Goal: Check status: Check status

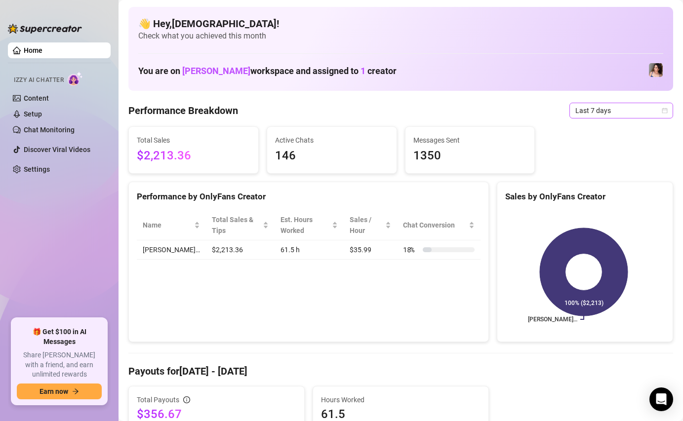
click at [578, 111] on span "Last 7 days" at bounding box center [621, 110] width 92 height 15
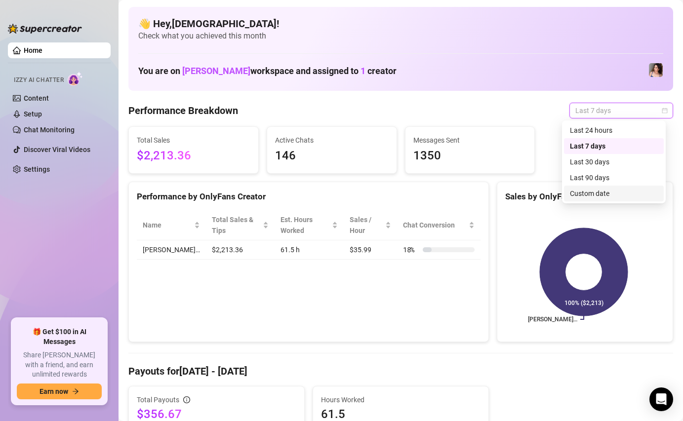
click at [585, 192] on div "Custom date" at bounding box center [614, 193] width 88 height 11
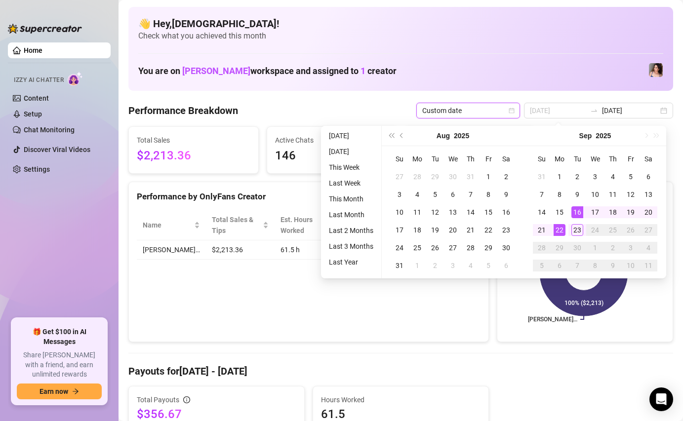
type input "[DATE]"
click at [561, 227] on div "22" at bounding box center [559, 230] width 12 height 12
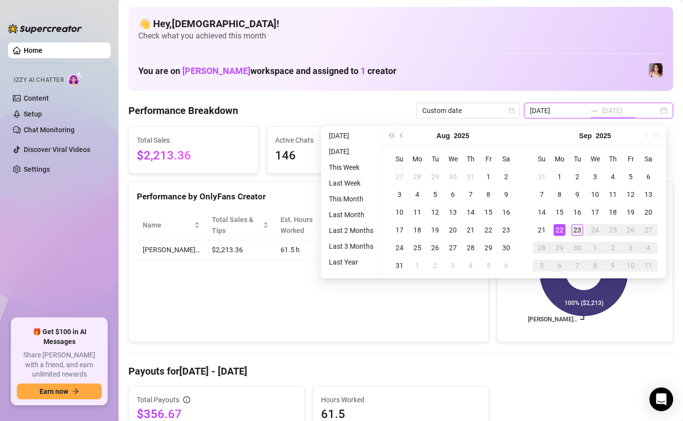
type input "[DATE]"
click at [579, 229] on div "23" at bounding box center [577, 230] width 12 height 12
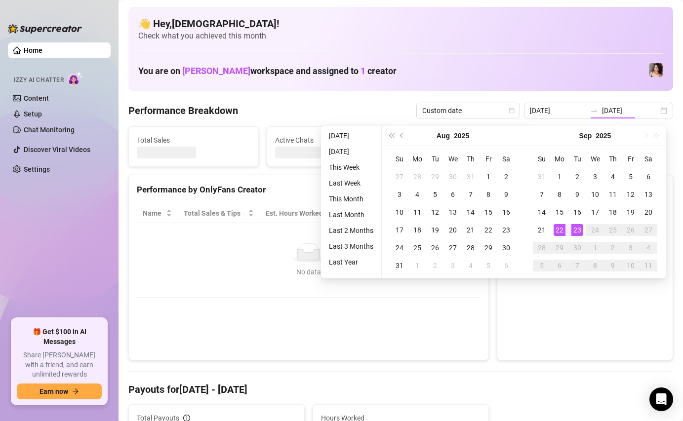
type input "[DATE]"
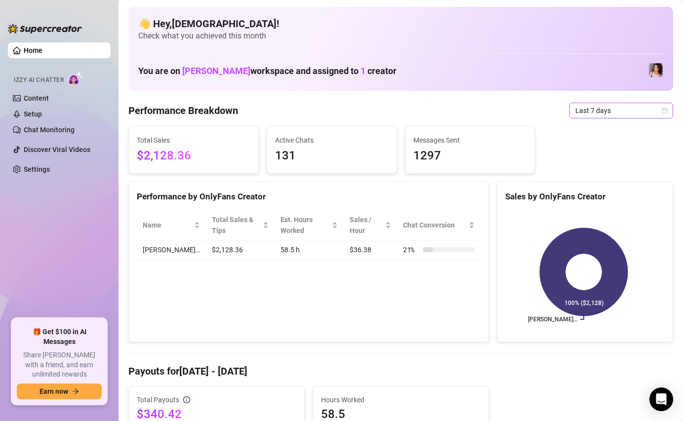
click at [575, 108] on span "Last 7 days" at bounding box center [621, 110] width 92 height 15
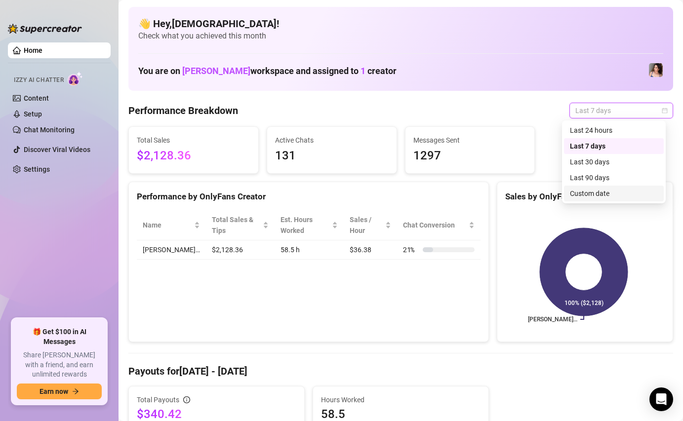
click at [567, 190] on div "Custom date" at bounding box center [614, 194] width 100 height 16
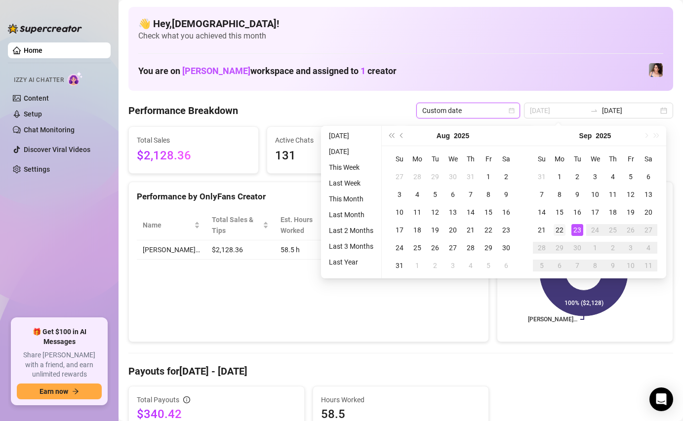
type input "[DATE]"
click at [558, 228] on div "22" at bounding box center [559, 230] width 12 height 12
click at [574, 227] on div "23" at bounding box center [577, 230] width 12 height 12
type input "[DATE]"
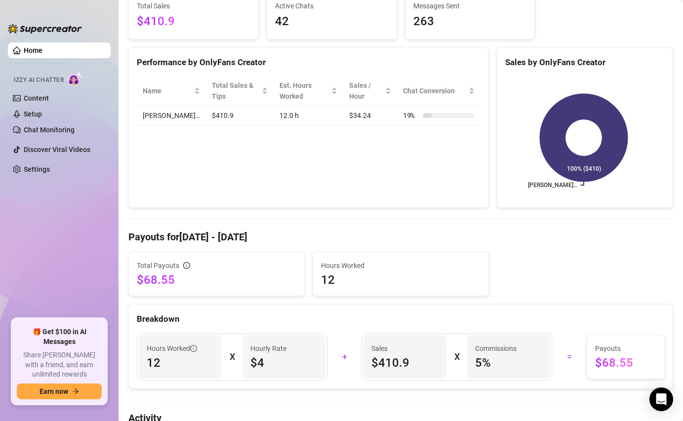
scroll to position [161, 0]
